Goal: Task Accomplishment & Management: Manage account settings

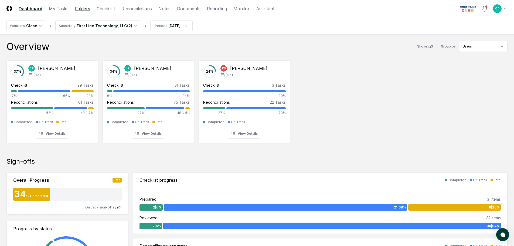
click at [86, 9] on link "Folders" at bounding box center [82, 8] width 15 height 6
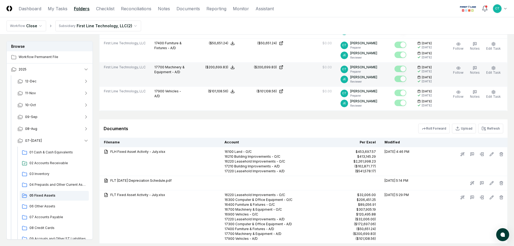
scroll to position [485, 0]
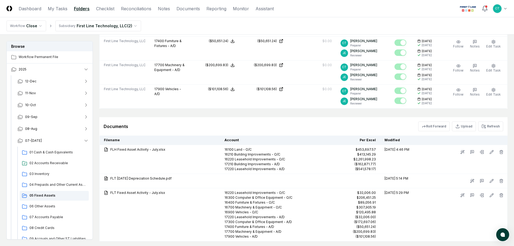
click at [294, 13] on header "CloseCore Dashboard My Tasks Folders Checklist Reconciliations Notes Documents …" at bounding box center [257, 8] width 514 height 17
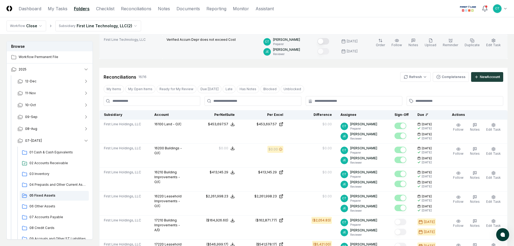
scroll to position [54, 0]
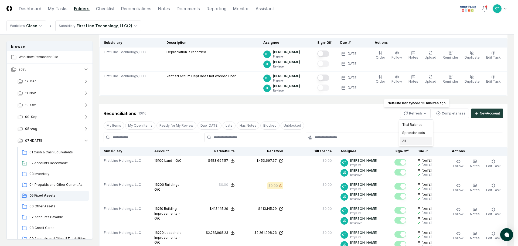
click at [410, 139] on div "All" at bounding box center [416, 141] width 32 height 8
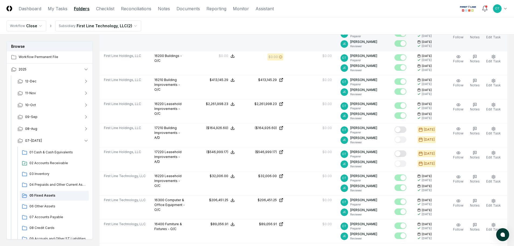
scroll to position [189, 0]
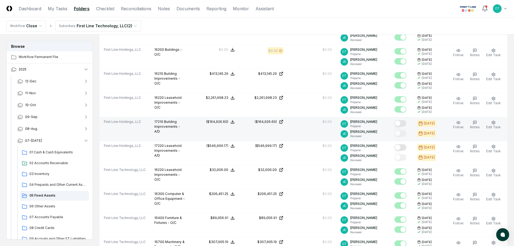
click at [405, 122] on button "Mark complete" at bounding box center [400, 123] width 12 height 6
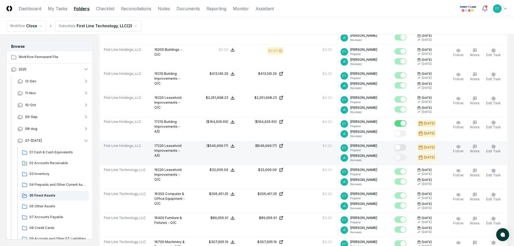
click at [404, 146] on button "Mark complete" at bounding box center [400, 147] width 12 height 6
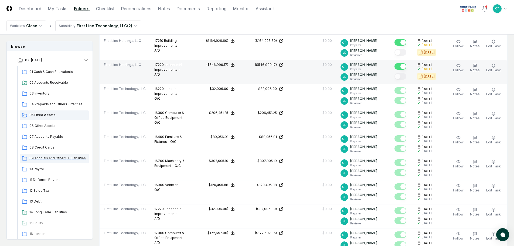
scroll to position [81, 0]
click at [47, 126] on span "06 Other Assets" at bounding box center [57, 125] width 57 height 5
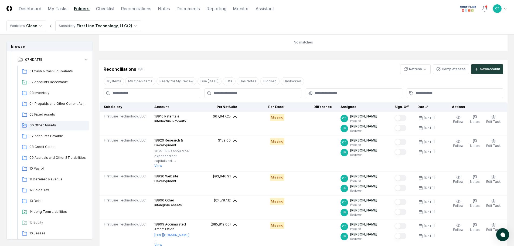
scroll to position [81, 0]
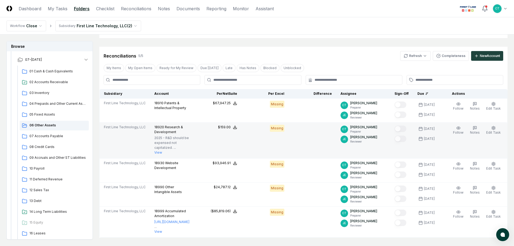
click at [158, 150] on button "View" at bounding box center [158, 152] width 8 height 5
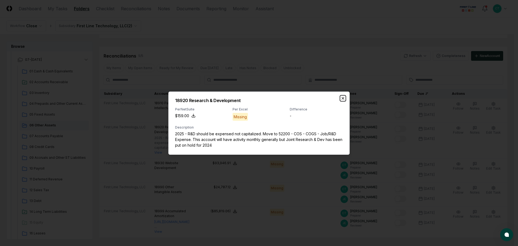
click at [341, 98] on icon "button" at bounding box center [343, 98] width 4 height 4
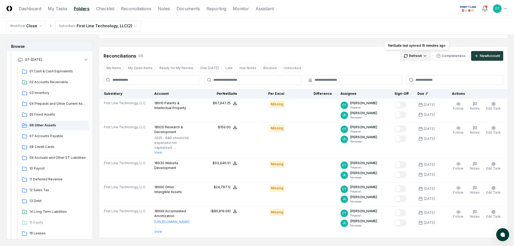
click at [415, 57] on html "CloseCore Dashboard My Tasks Folders Checklist Reconciliations Notes Documents …" at bounding box center [257, 124] width 514 height 411
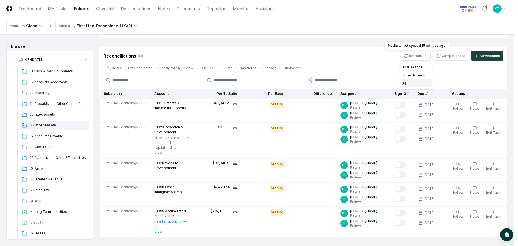
click at [410, 81] on div "All" at bounding box center [416, 83] width 32 height 8
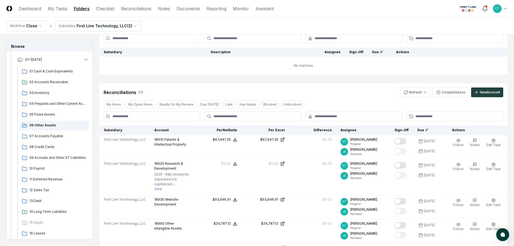
scroll to position [54, 0]
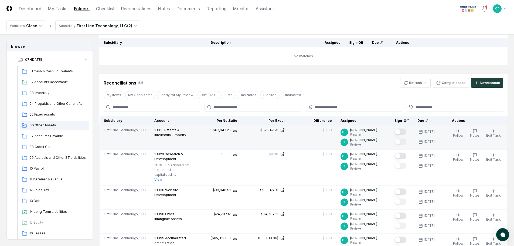
click at [406, 132] on button "Mark complete" at bounding box center [400, 131] width 12 height 6
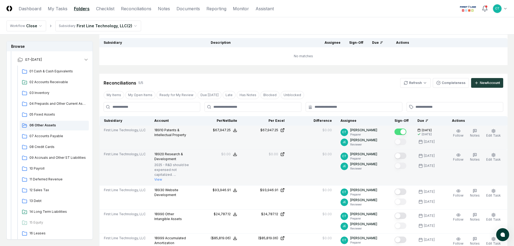
click at [406, 154] on button "Mark complete" at bounding box center [400, 155] width 12 height 6
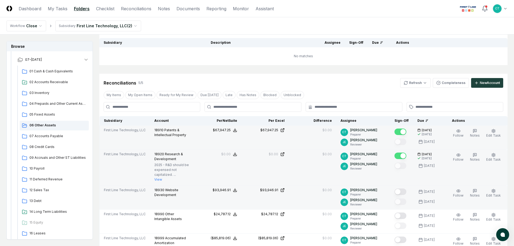
click at [404, 188] on button "Mark complete" at bounding box center [400, 191] width 12 height 6
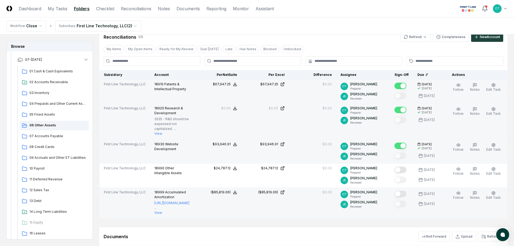
scroll to position [108, 0]
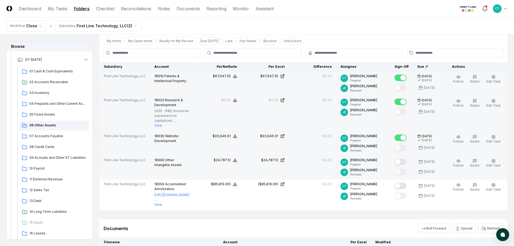
click at [406, 158] on button "Mark complete" at bounding box center [400, 161] width 12 height 6
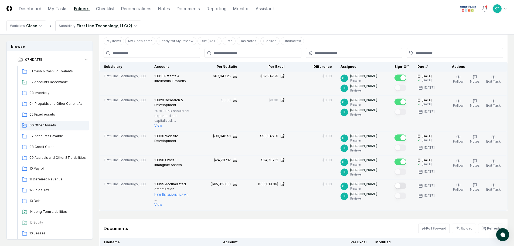
click at [405, 182] on button "Mark complete" at bounding box center [400, 185] width 12 height 6
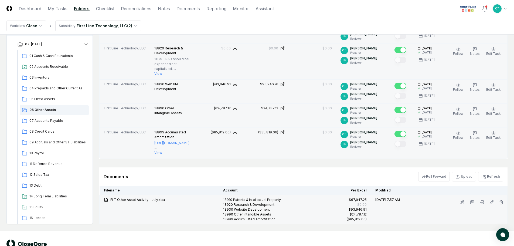
scroll to position [162, 0]
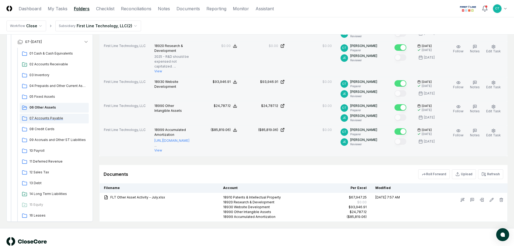
click at [49, 116] on span "07 Accounts Payable" at bounding box center [57, 118] width 57 height 5
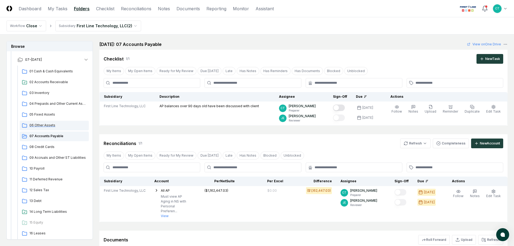
click at [47, 125] on span "06 Other Assets" at bounding box center [57, 125] width 57 height 5
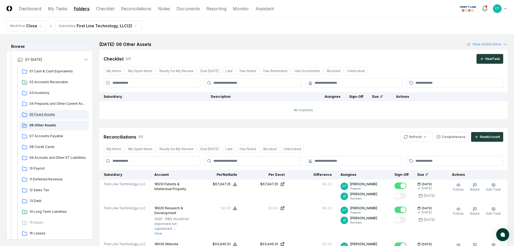
click at [44, 114] on span "05 Fixed Assets" at bounding box center [57, 114] width 57 height 5
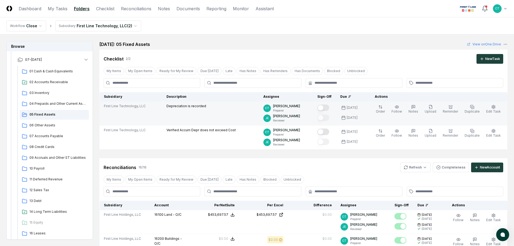
click at [329, 107] on button "Mark complete" at bounding box center [323, 107] width 12 height 6
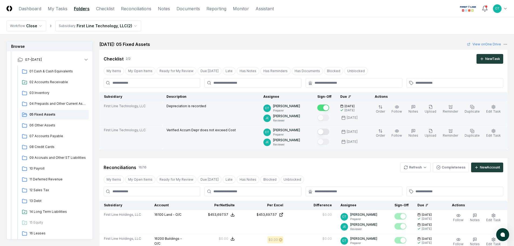
click at [329, 132] on button "Mark complete" at bounding box center [323, 131] width 12 height 6
click at [47, 124] on span "06 Other Assets" at bounding box center [57, 125] width 57 height 5
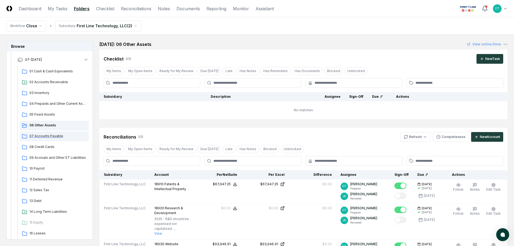
click at [45, 134] on span "07 Accounts Payable" at bounding box center [57, 135] width 57 height 5
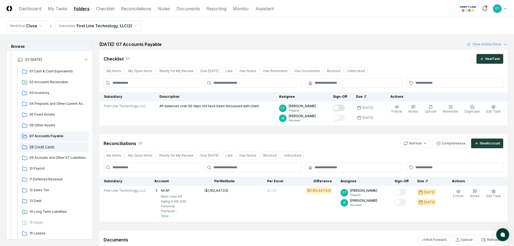
click at [46, 146] on span "08 Credit Cards" at bounding box center [57, 146] width 57 height 5
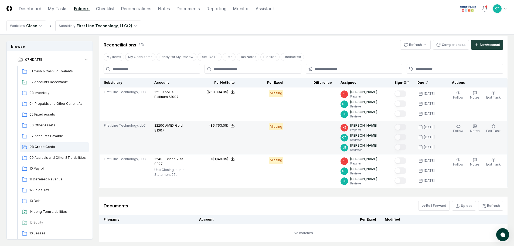
scroll to position [108, 0]
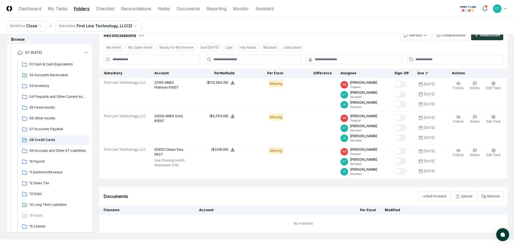
click at [279, 22] on nav "Workflow Close Subsidiary First Line Technology, LLC ( 2 )" at bounding box center [257, 25] width 514 height 17
click at [62, 152] on span "09 Accruals and Other ST Liabilities" at bounding box center [57, 150] width 57 height 5
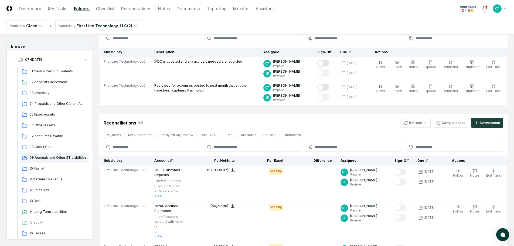
scroll to position [54, 0]
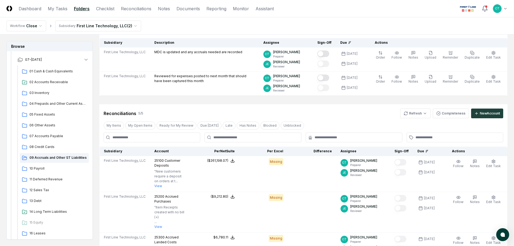
click at [304, 13] on header "CloseCore Dashboard My Tasks Folders Checklist Reconciliations Notes Documents …" at bounding box center [257, 8] width 514 height 17
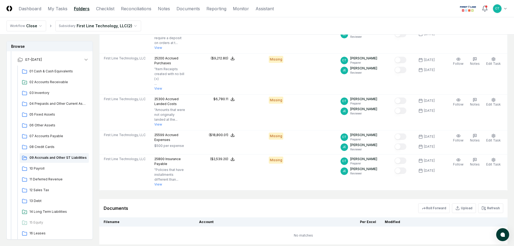
scroll to position [90, 0]
